Goal: Task Accomplishment & Management: Manage account settings

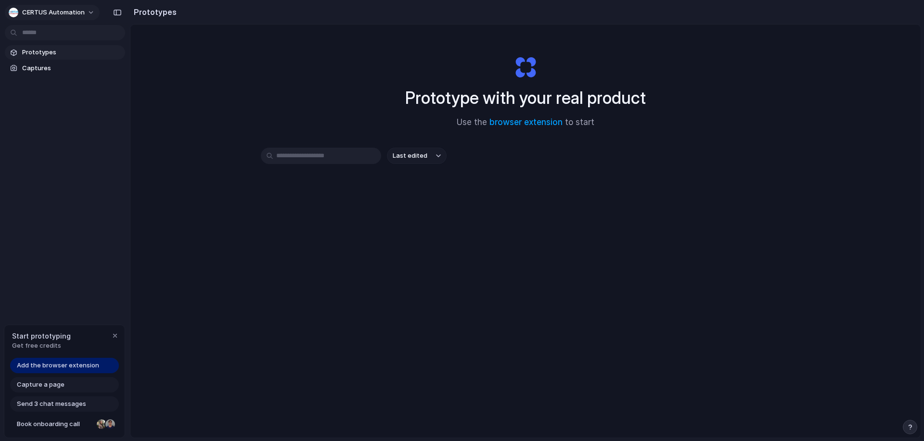
click at [58, 20] on button "CERTUS Automation" at bounding box center [52, 12] width 95 height 15
click at [38, 35] on span "Settings" at bounding box center [35, 34] width 26 height 10
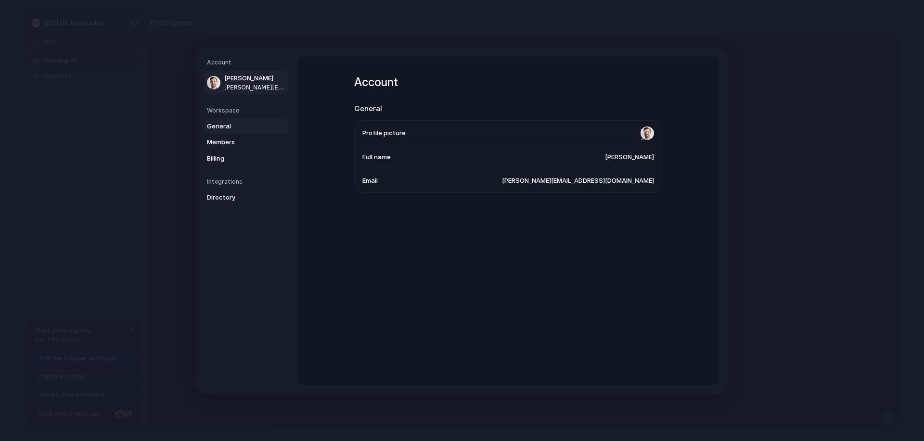
click at [238, 125] on span "General" at bounding box center [238, 127] width 62 height 10
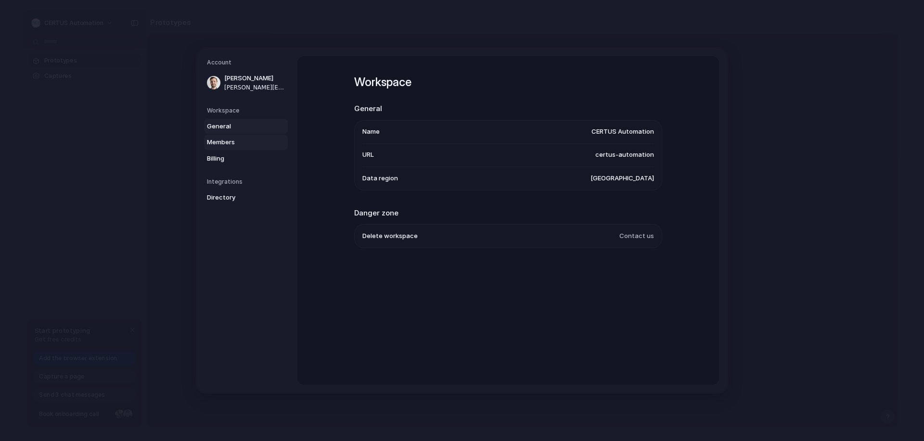
click at [226, 144] on span "Members" at bounding box center [238, 143] width 62 height 10
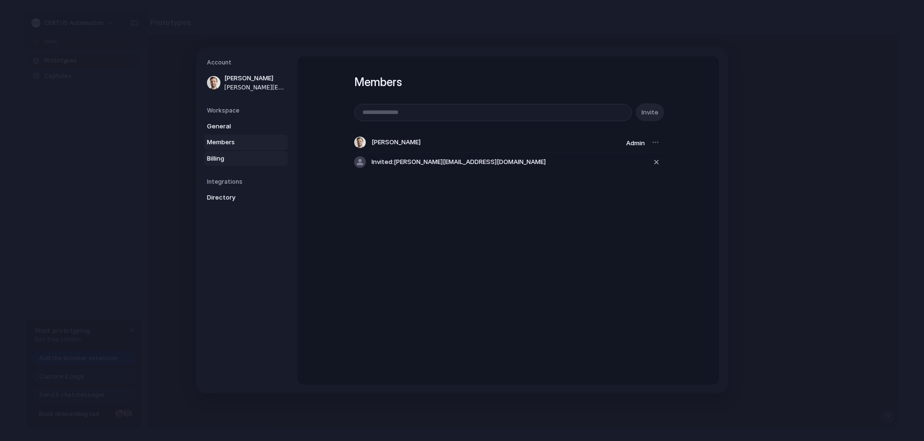
click at [217, 161] on span "Billing" at bounding box center [238, 159] width 62 height 10
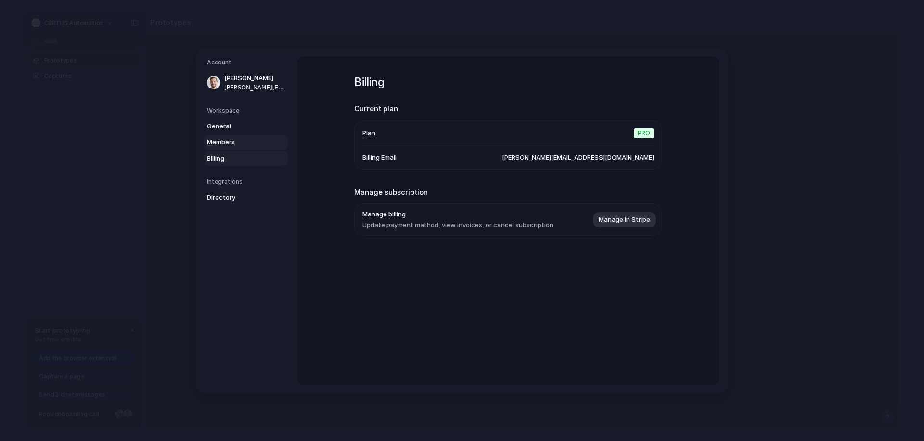
click at [223, 142] on span "Members" at bounding box center [238, 143] width 62 height 10
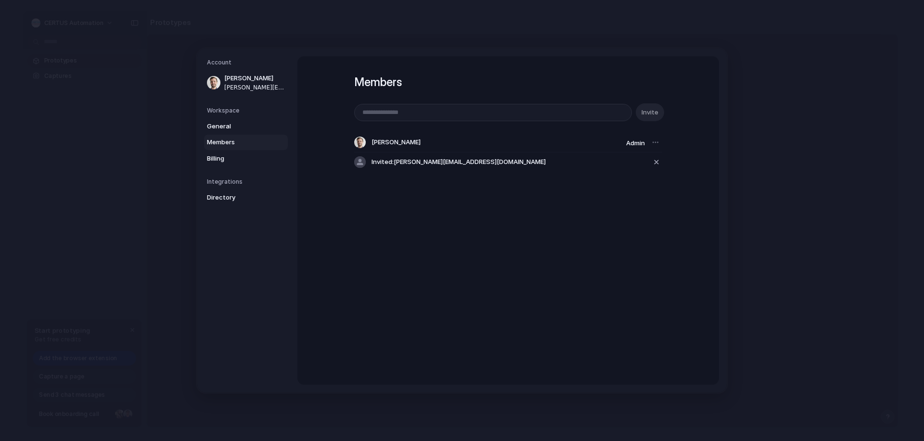
click at [408, 162] on span "Invited: [PERSON_NAME][EMAIL_ADDRESS][DOMAIN_NAME]" at bounding box center [458, 162] width 174 height 10
click at [229, 197] on span "Directory" at bounding box center [238, 198] width 62 height 10
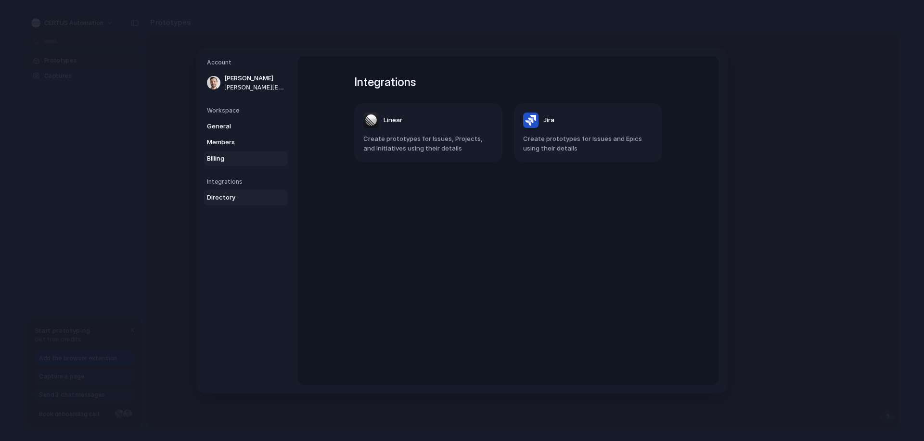
click at [214, 164] on link "Billing" at bounding box center [246, 158] width 84 height 15
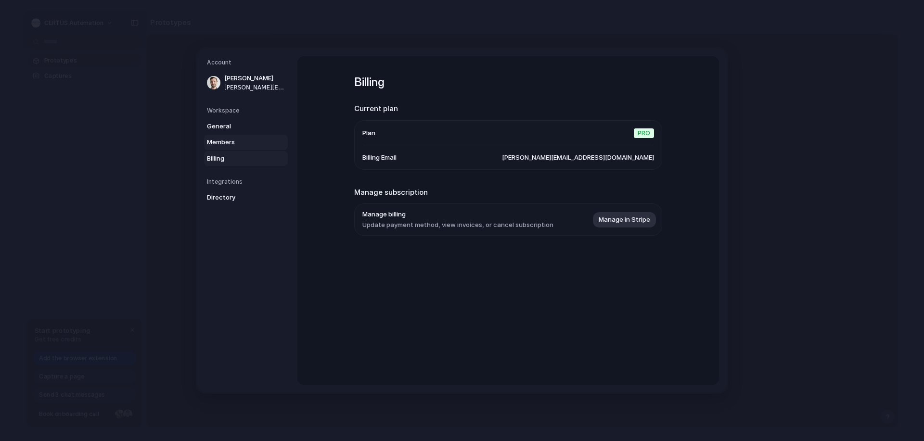
click at [247, 139] on span "Members" at bounding box center [238, 143] width 62 height 10
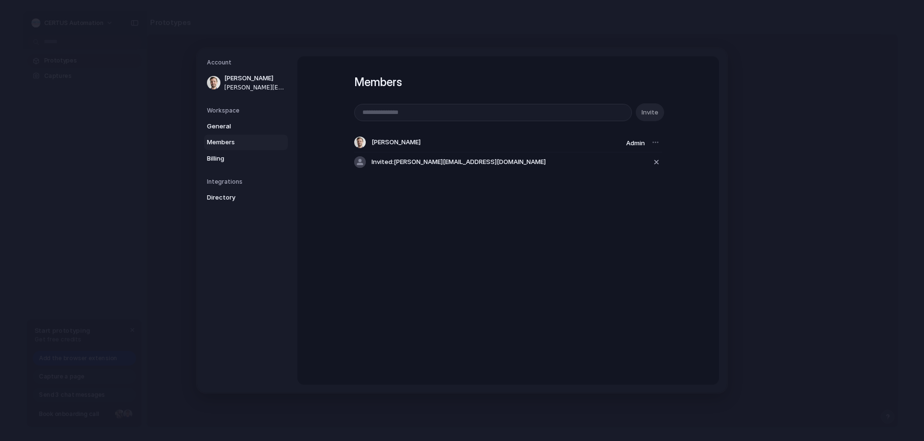
click at [493, 237] on div "Members Invite [PERSON_NAME] Admin Invited: [PERSON_NAME][EMAIL_ADDRESS][DOMAIN…" at bounding box center [507, 220] width 421 height 329
click at [655, 145] on div at bounding box center [655, 142] width 13 height 13
click at [655, 140] on div at bounding box center [655, 142] width 13 height 13
click at [570, 251] on div "Members Invite [PERSON_NAME] Admin Invited: [PERSON_NAME][EMAIL_ADDRESS][DOMAIN…" at bounding box center [507, 220] width 421 height 329
click at [210, 160] on span "Billing" at bounding box center [238, 159] width 62 height 10
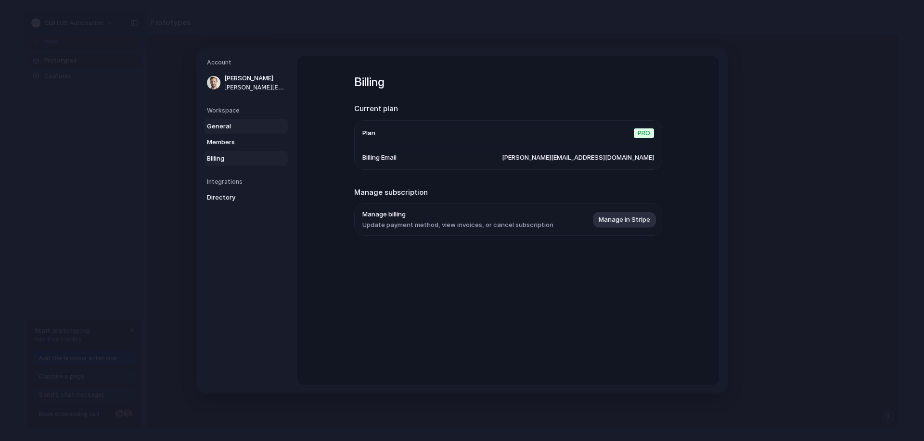
click at [224, 132] on link "General" at bounding box center [246, 126] width 84 height 15
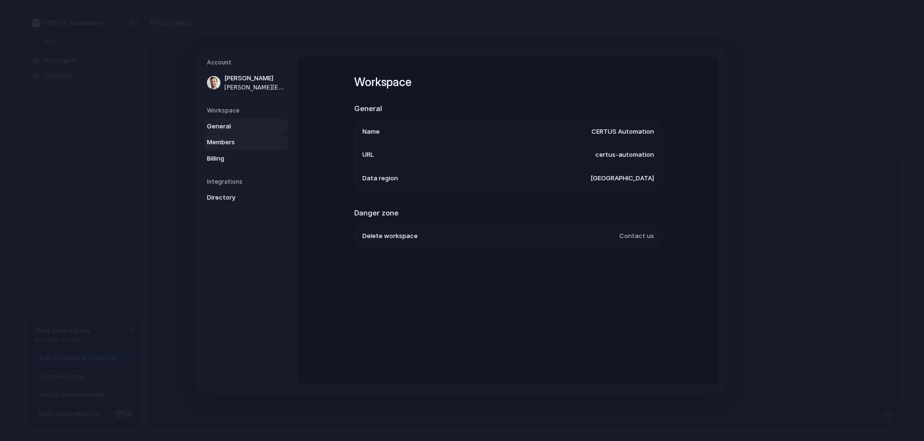
click at [222, 147] on span "Members" at bounding box center [238, 143] width 62 height 10
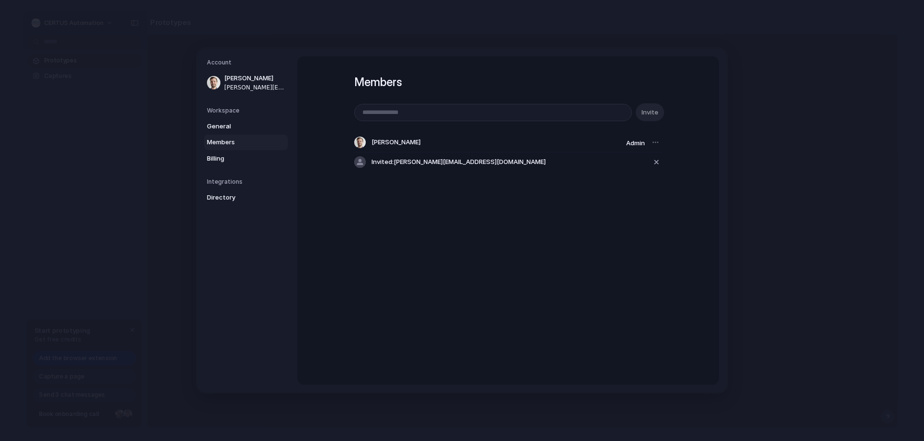
click at [390, 161] on span "Invited: [PERSON_NAME][EMAIL_ADDRESS][DOMAIN_NAME]" at bounding box center [458, 162] width 174 height 10
click at [355, 160] on div at bounding box center [360, 162] width 12 height 12
click at [356, 160] on div at bounding box center [360, 162] width 12 height 12
click at [471, 245] on div "Members Invite [PERSON_NAME] Admin Invited: [PERSON_NAME][EMAIL_ADDRESS][DOMAIN…" at bounding box center [507, 220] width 421 height 329
click at [219, 156] on span "Billing" at bounding box center [238, 159] width 62 height 10
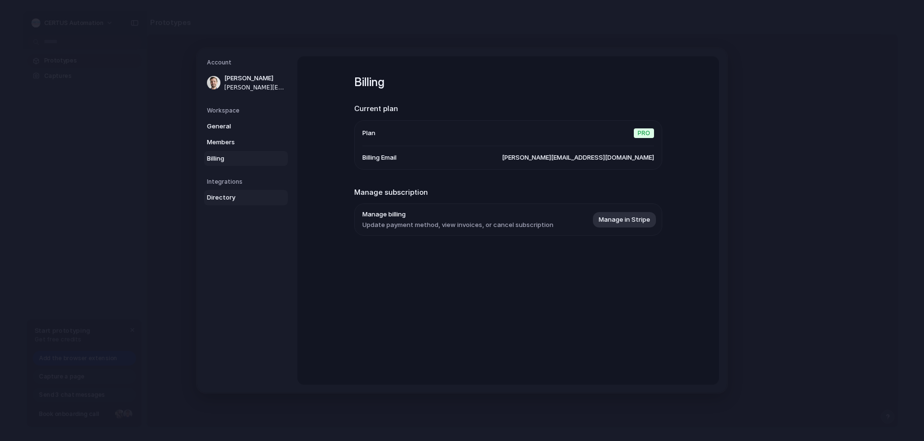
click at [214, 202] on span "Directory" at bounding box center [238, 198] width 62 height 10
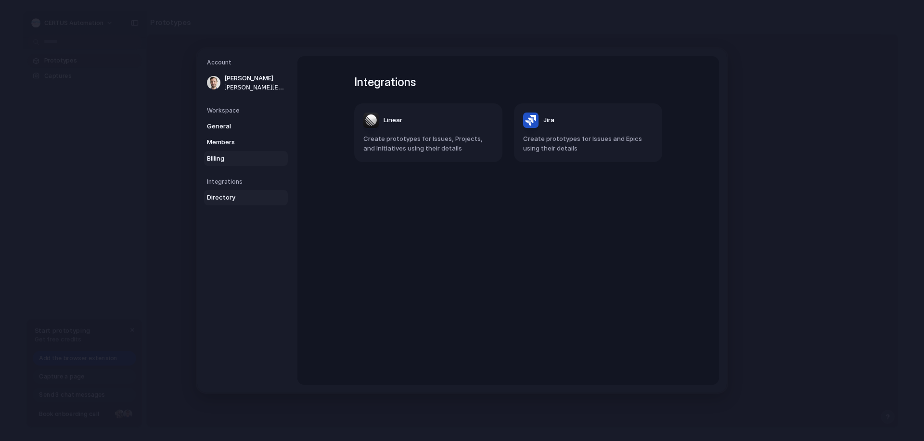
click at [224, 159] on span "Billing" at bounding box center [238, 159] width 62 height 10
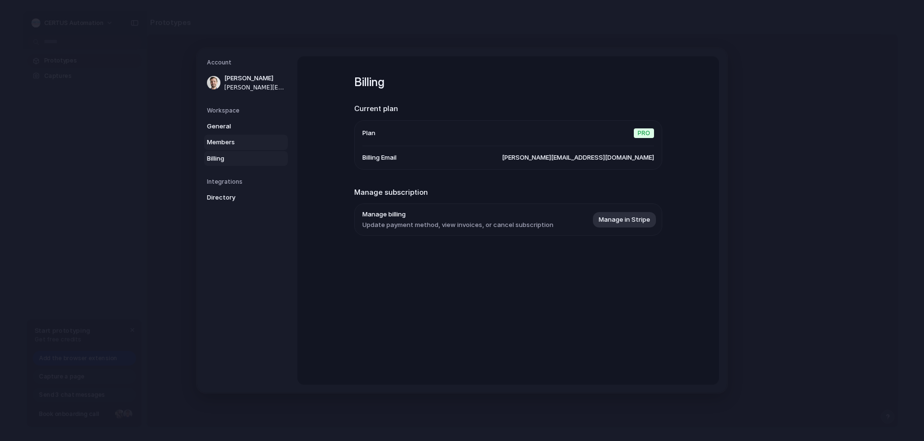
click at [230, 146] on span "Members" at bounding box center [238, 143] width 62 height 10
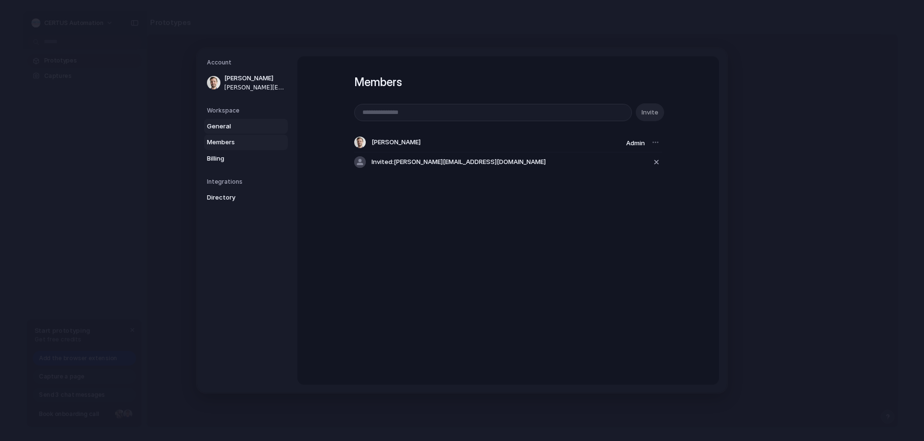
click at [230, 122] on span "General" at bounding box center [238, 127] width 62 height 10
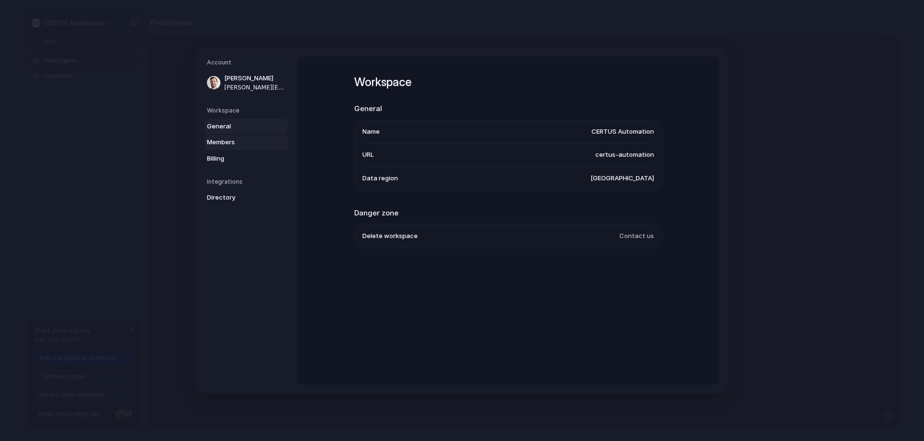
click at [224, 145] on span "Members" at bounding box center [238, 143] width 62 height 10
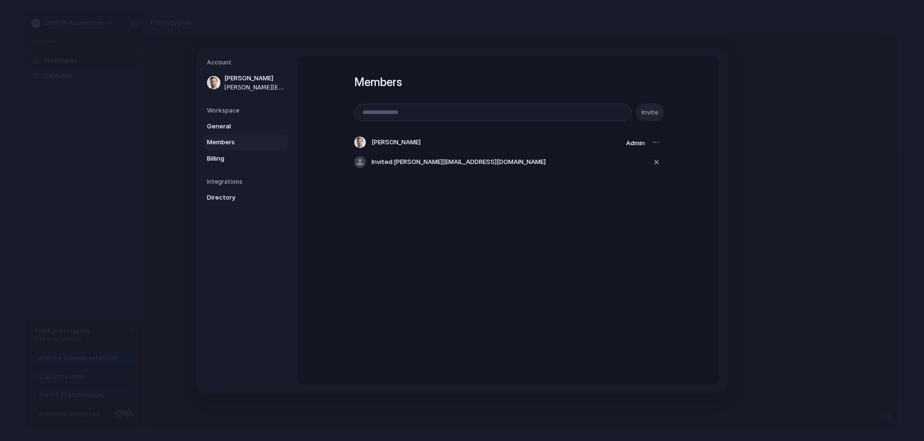
drag, startPoint x: 510, startPoint y: 162, endPoint x: 386, endPoint y: 144, distance: 124.9
click at [386, 144] on div "[PERSON_NAME] Admin Invited: [PERSON_NAME][EMAIL_ADDRESS][DOMAIN_NAME]" at bounding box center [508, 152] width 308 height 39
click at [218, 127] on span "General" at bounding box center [238, 127] width 62 height 10
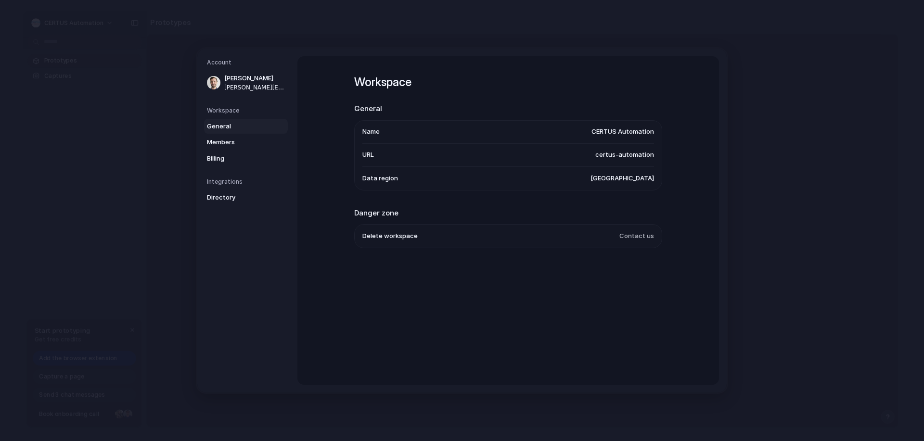
click at [417, 233] on li "Delete workspace Contact us" at bounding box center [508, 236] width 292 height 23
click at [501, 223] on section "Danger zone Delete workspace Contact us" at bounding box center [508, 228] width 308 height 41
click at [221, 137] on link "Members" at bounding box center [246, 142] width 84 height 15
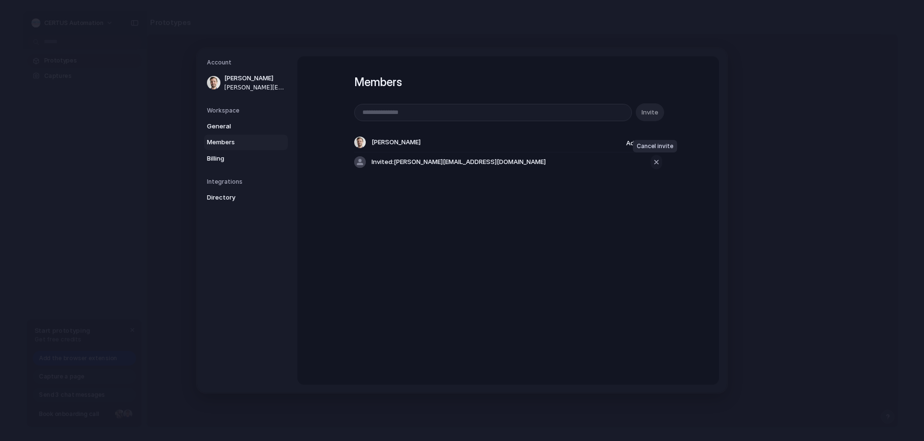
click at [653, 164] on div "button" at bounding box center [656, 162] width 9 height 12
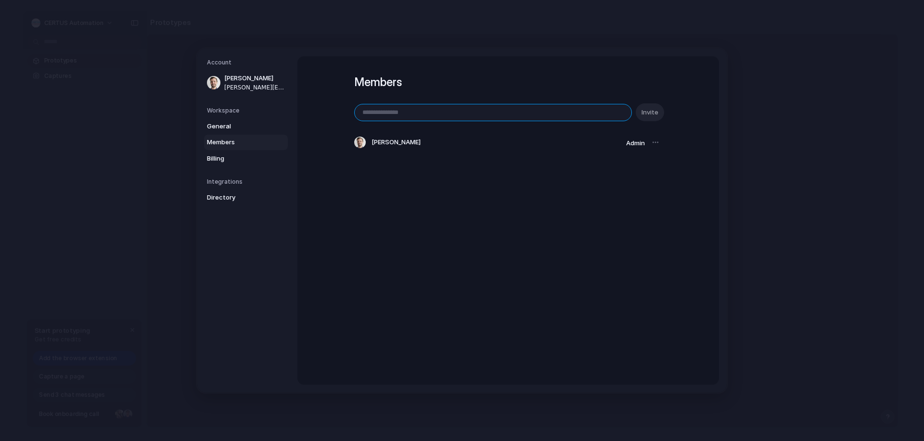
click at [398, 117] on input "email" at bounding box center [493, 112] width 277 height 16
paste input "**********"
type input "**********"
click at [644, 115] on span "Invite" at bounding box center [649, 113] width 17 height 10
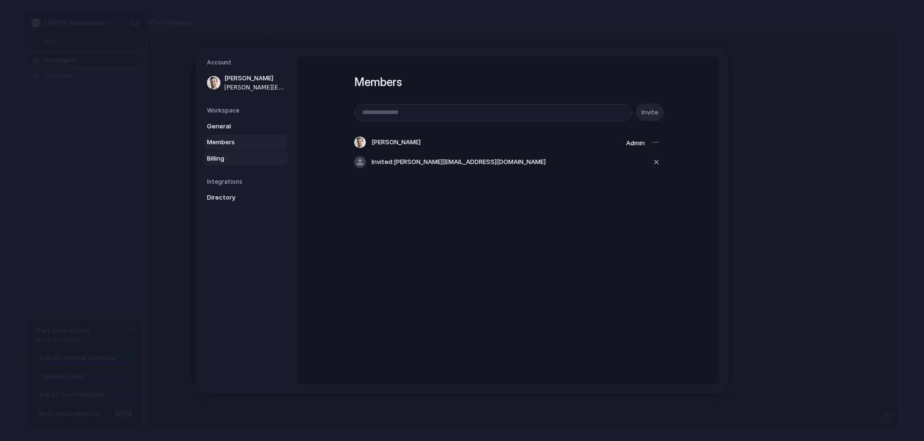
click at [223, 161] on span "Billing" at bounding box center [238, 159] width 62 height 10
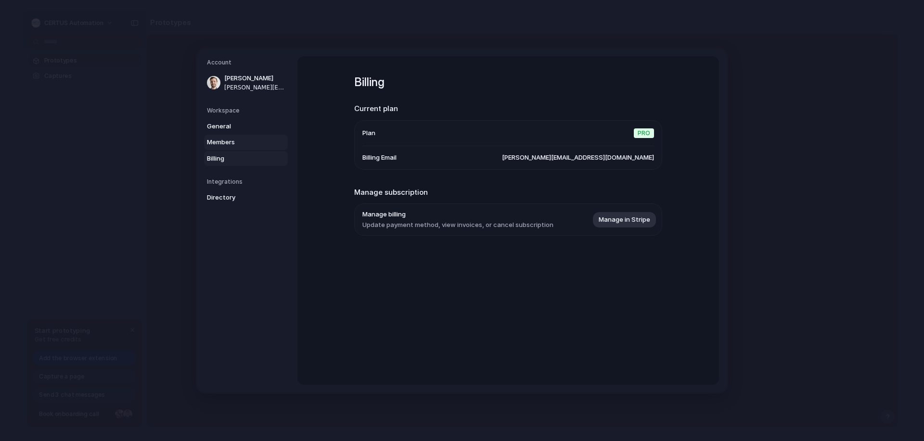
click at [225, 146] on span "Members" at bounding box center [238, 143] width 62 height 10
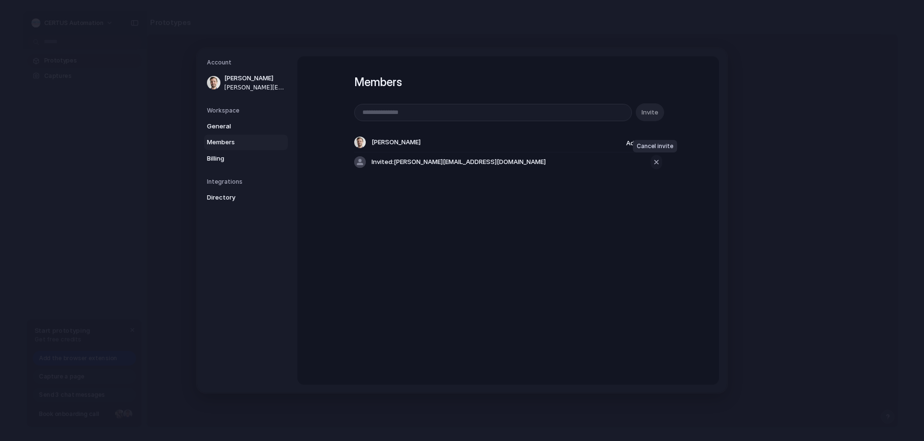
click at [657, 168] on button "button" at bounding box center [656, 162] width 12 height 14
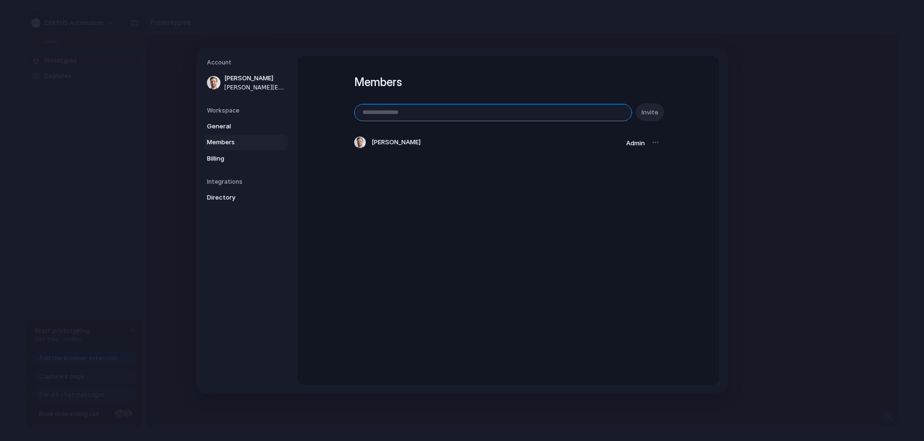
click at [447, 116] on input "email" at bounding box center [493, 112] width 277 height 16
paste input "**********"
click at [422, 112] on input "**********" at bounding box center [493, 112] width 277 height 16
type input "**********"
click at [659, 106] on button "Invite" at bounding box center [650, 112] width 28 height 18
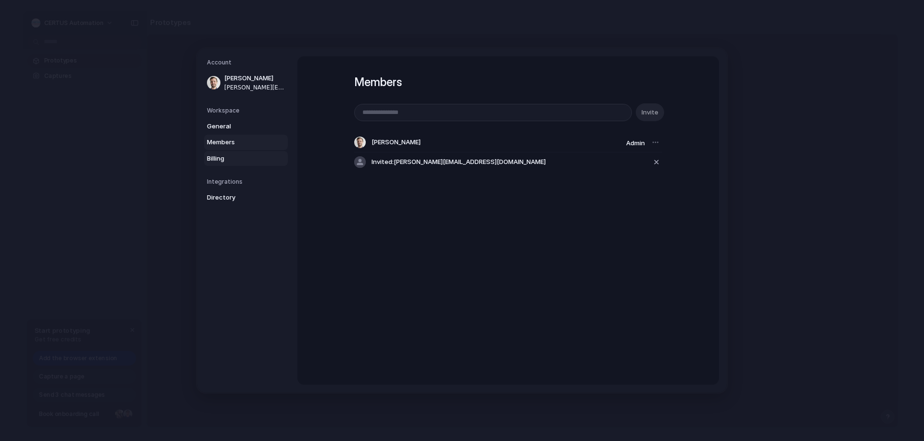
click at [228, 160] on span "Billing" at bounding box center [238, 159] width 62 height 10
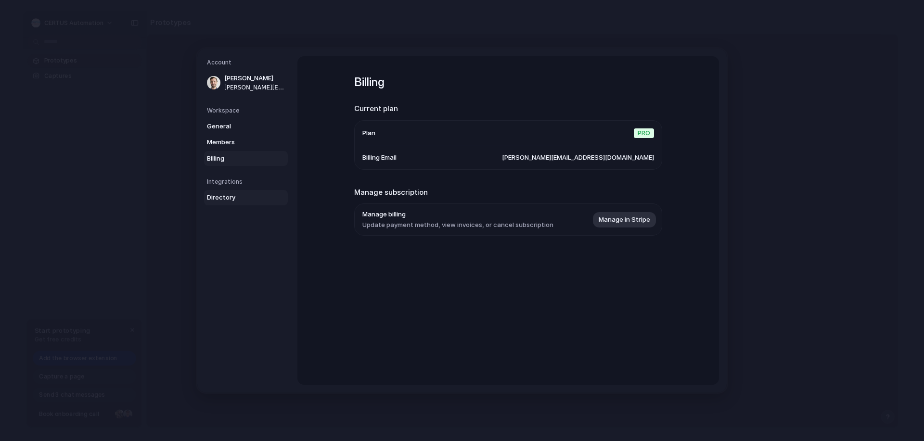
click at [224, 203] on link "Directory" at bounding box center [246, 197] width 84 height 15
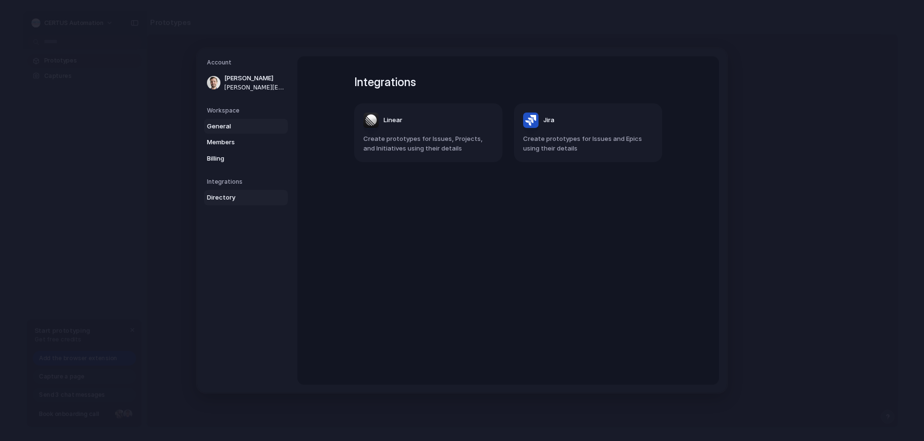
click at [228, 125] on span "General" at bounding box center [238, 127] width 62 height 10
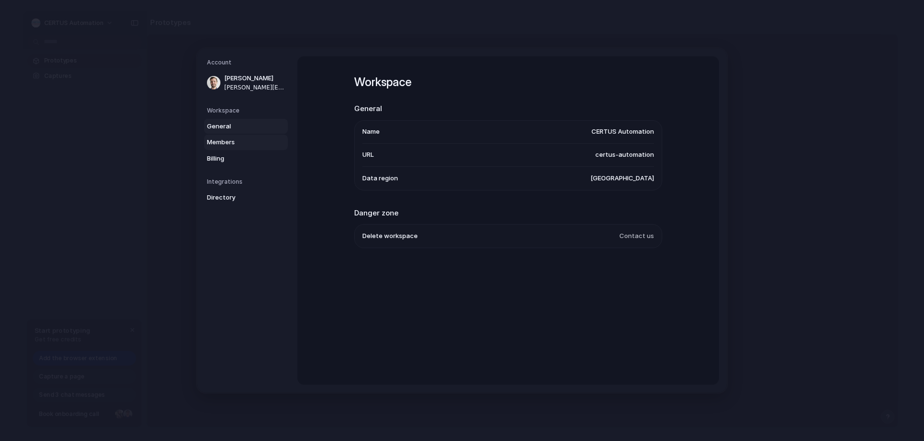
click at [226, 141] on span "Members" at bounding box center [238, 143] width 62 height 10
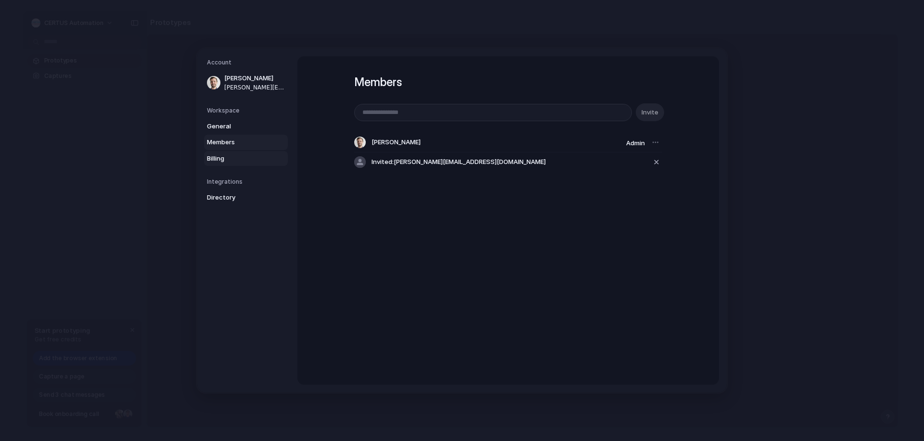
click at [218, 162] on span "Billing" at bounding box center [238, 159] width 62 height 10
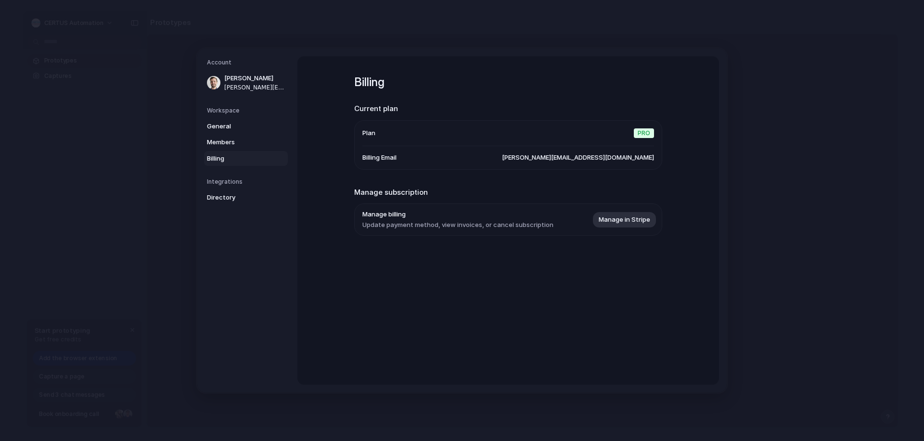
click at [225, 109] on h5 "Workspace" at bounding box center [247, 110] width 81 height 9
click at [218, 123] on span "General" at bounding box center [238, 127] width 62 height 10
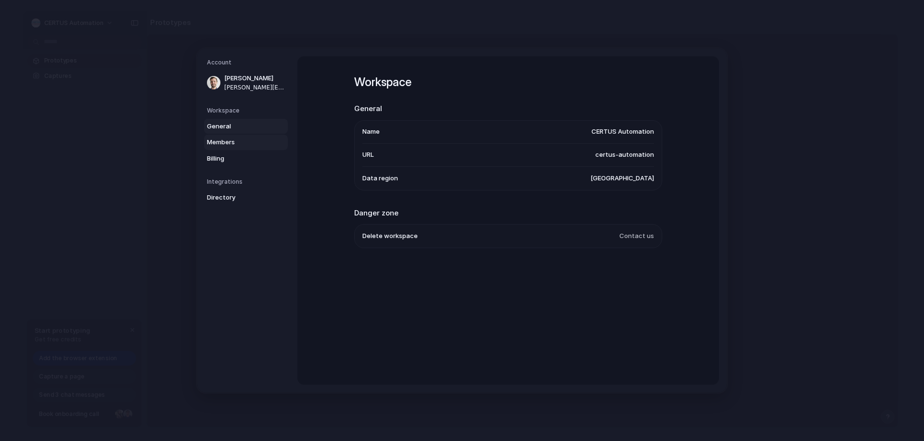
click at [217, 145] on span "Members" at bounding box center [238, 143] width 62 height 10
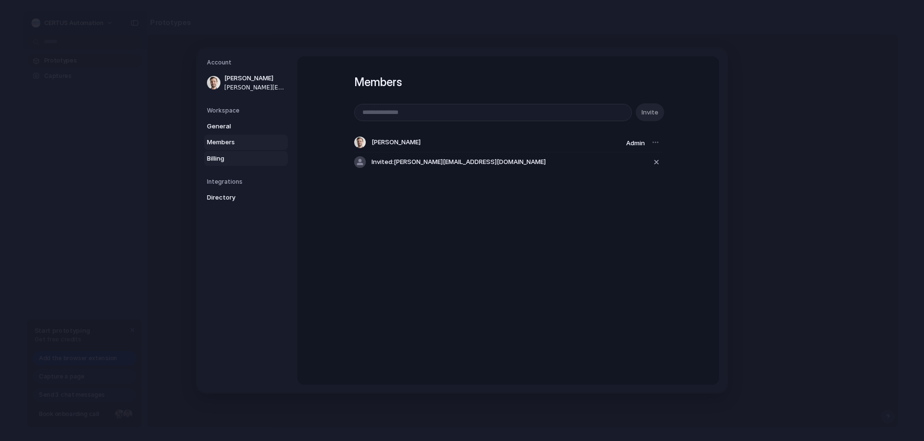
click at [215, 157] on span "Billing" at bounding box center [238, 159] width 62 height 10
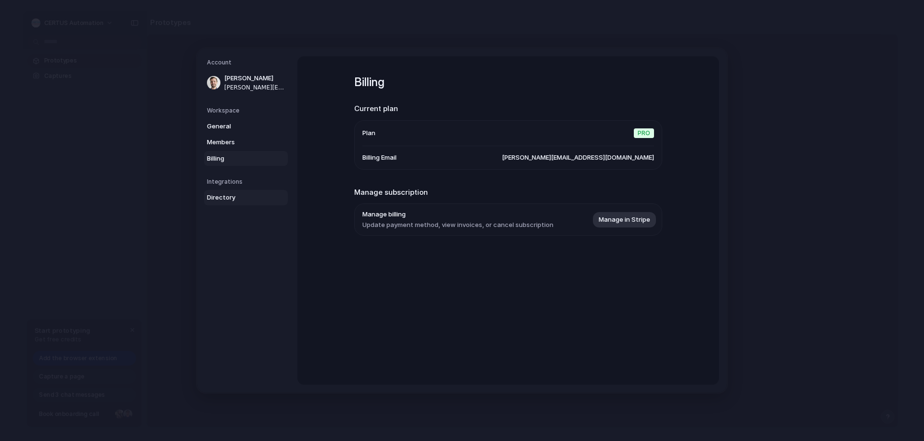
click at [217, 201] on span "Directory" at bounding box center [238, 198] width 62 height 10
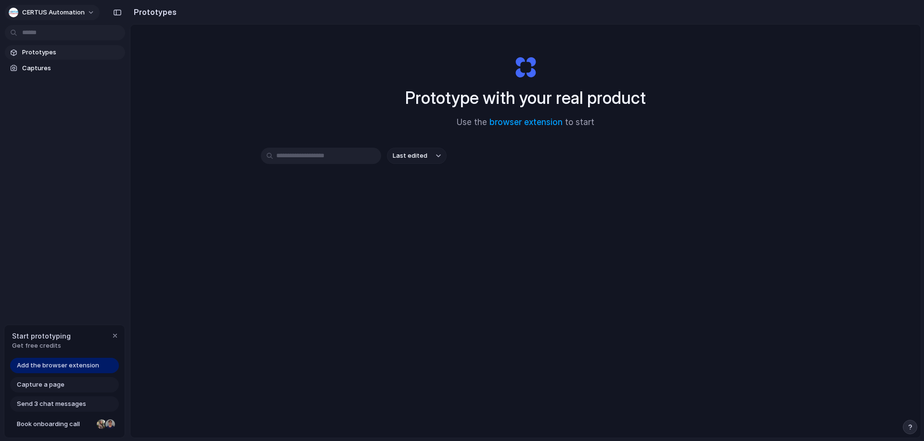
click at [89, 16] on button "CERTUS Automation" at bounding box center [52, 12] width 95 height 15
click at [39, 52] on span "Invite members" at bounding box center [45, 50] width 46 height 10
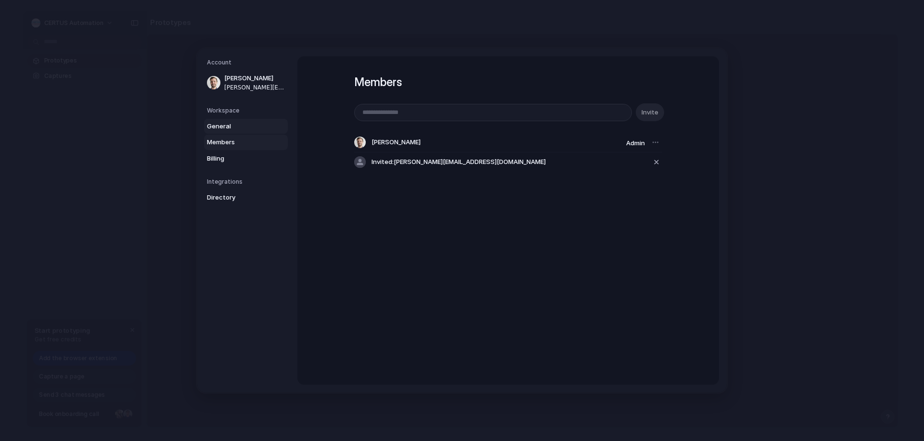
click at [225, 127] on span "General" at bounding box center [238, 127] width 62 height 10
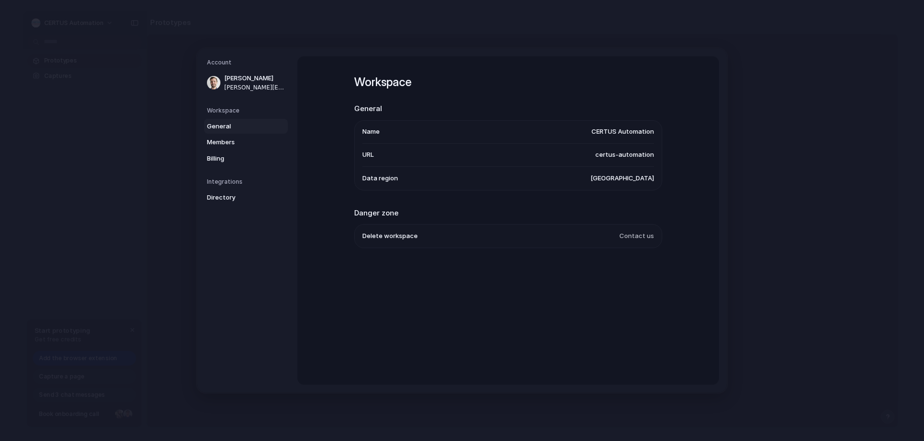
drag, startPoint x: 594, startPoint y: 153, endPoint x: 683, endPoint y: 157, distance: 89.6
click at [683, 157] on div "Workspace General Name CERTUS Automation URL certus-automation Data region [GEO…" at bounding box center [507, 220] width 421 height 329
drag, startPoint x: 592, startPoint y: 131, endPoint x: 638, endPoint y: 137, distance: 47.0
click at [638, 137] on li "Name CERTUS Automation" at bounding box center [508, 132] width 292 height 23
click at [219, 145] on span "Members" at bounding box center [238, 143] width 62 height 10
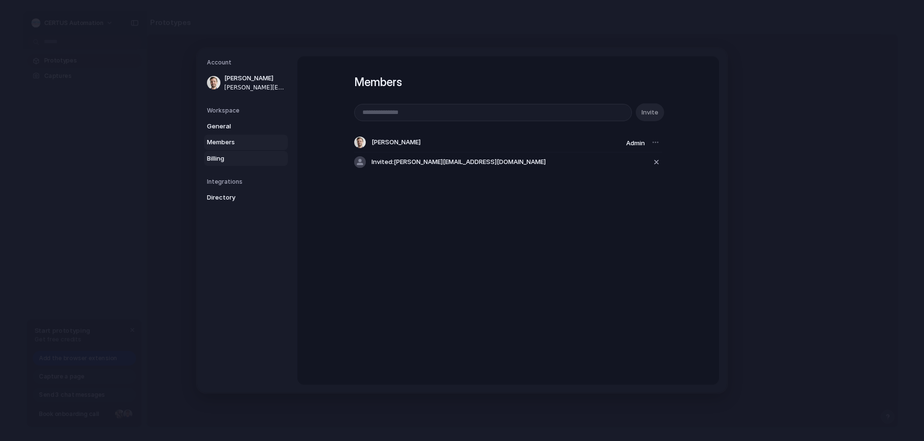
click at [217, 160] on span "Billing" at bounding box center [238, 159] width 62 height 10
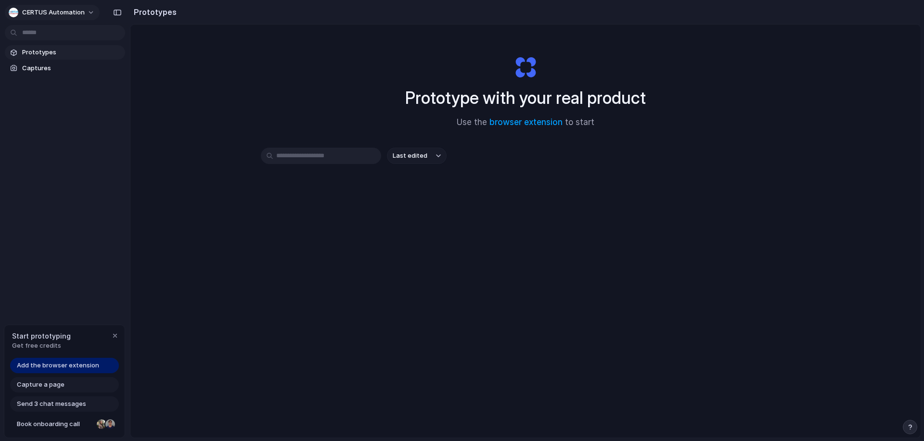
click at [47, 10] on span "CERTUS Automation" at bounding box center [53, 13] width 63 height 10
click at [40, 35] on span "Settings" at bounding box center [35, 34] width 26 height 10
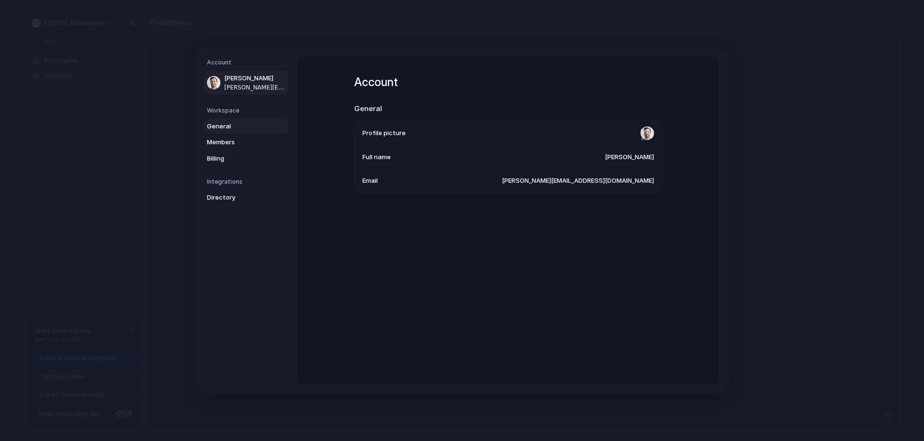
click at [220, 119] on link "General" at bounding box center [246, 126] width 84 height 15
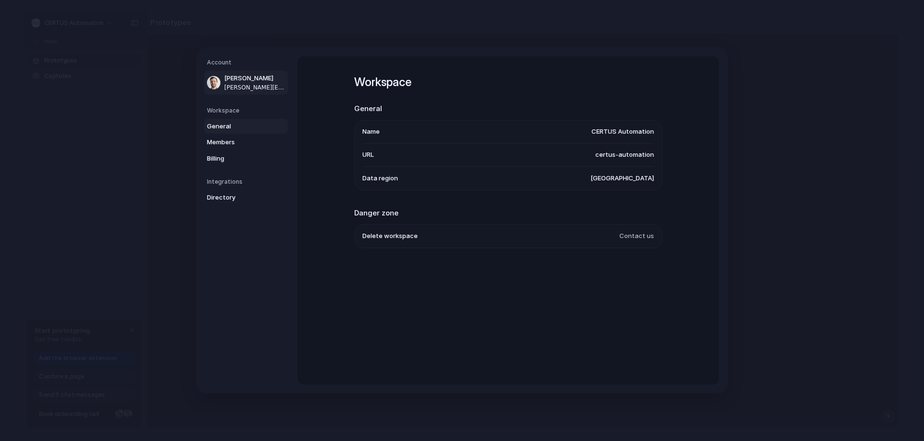
click at [252, 79] on span "[PERSON_NAME]" at bounding box center [255, 79] width 62 height 10
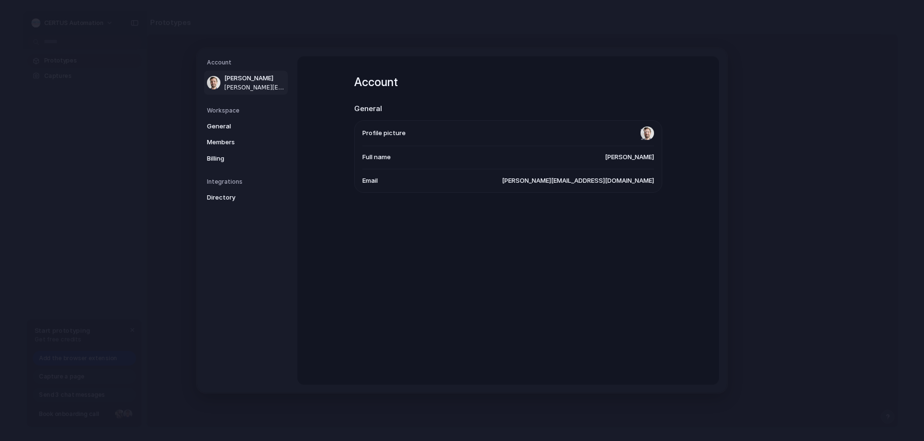
drag, startPoint x: 533, startPoint y: 182, endPoint x: 630, endPoint y: 189, distance: 97.5
click at [630, 189] on li "Email [PERSON_NAME][EMAIL_ADDRESS][DOMAIN_NAME]" at bounding box center [508, 180] width 292 height 23
click at [230, 139] on span "Members" at bounding box center [238, 143] width 62 height 10
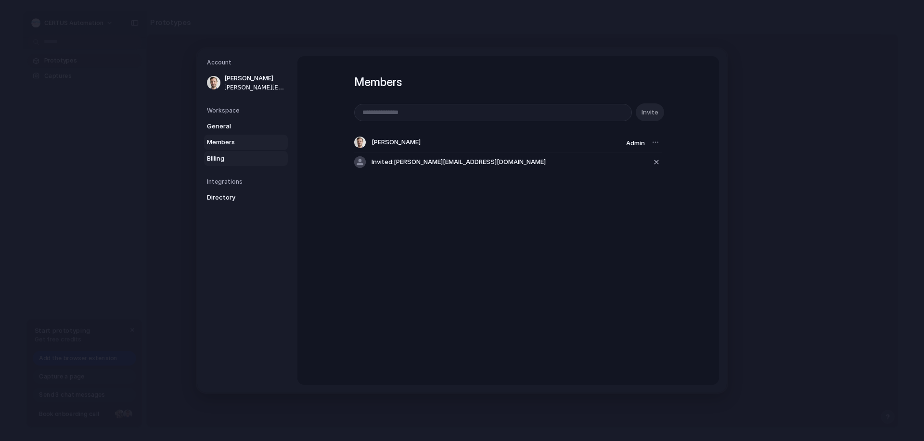
click at [218, 154] on span "Billing" at bounding box center [238, 159] width 62 height 10
